Goal: Task Accomplishment & Management: Use online tool/utility

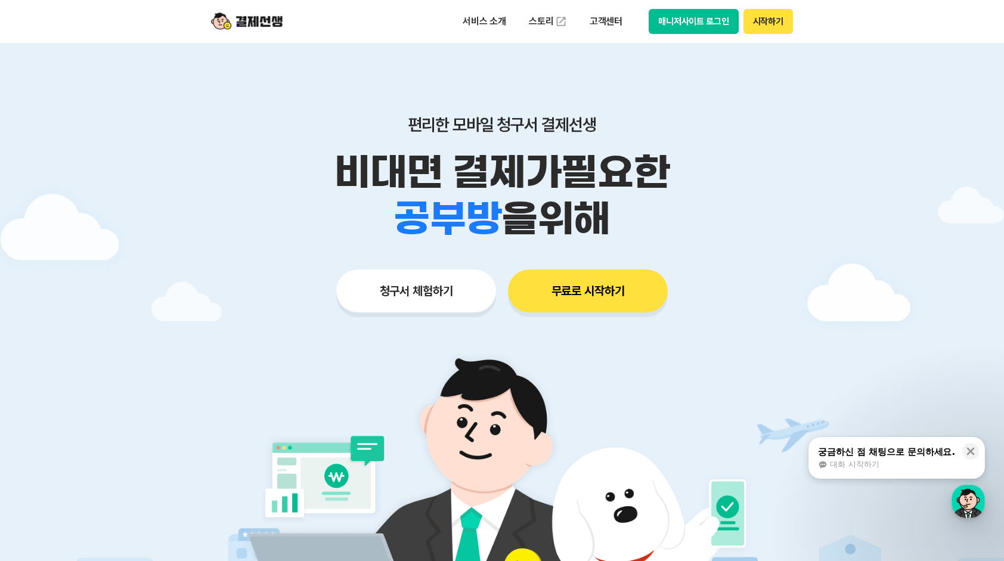
click at [433, 284] on button "청구서 체험하기" at bounding box center [416, 290] width 160 height 43
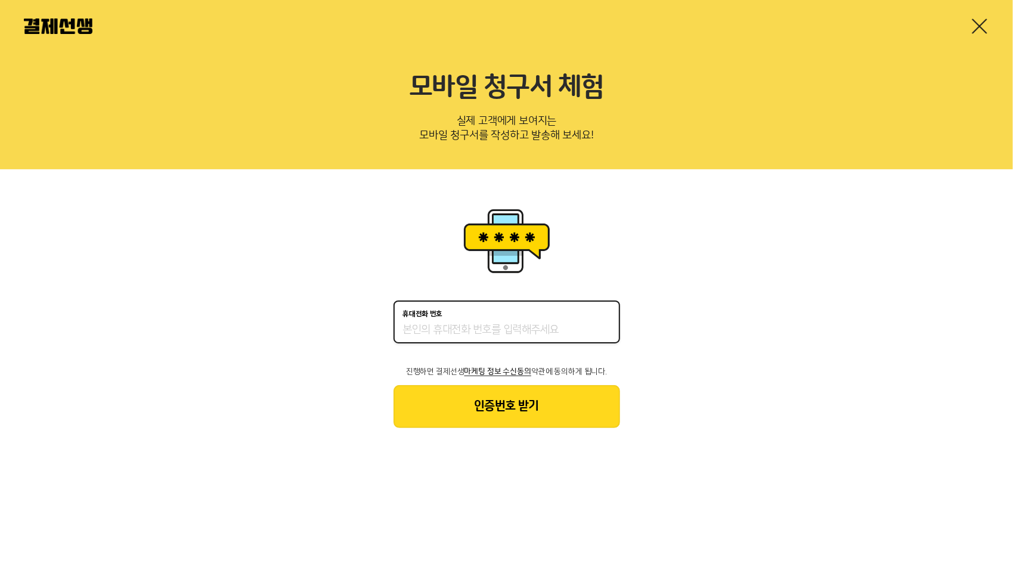
click at [466, 329] on input "휴대전화 번호" at bounding box center [506, 330] width 207 height 14
type input "01026412890"
